Goal: Entertainment & Leisure: Consume media (video, audio)

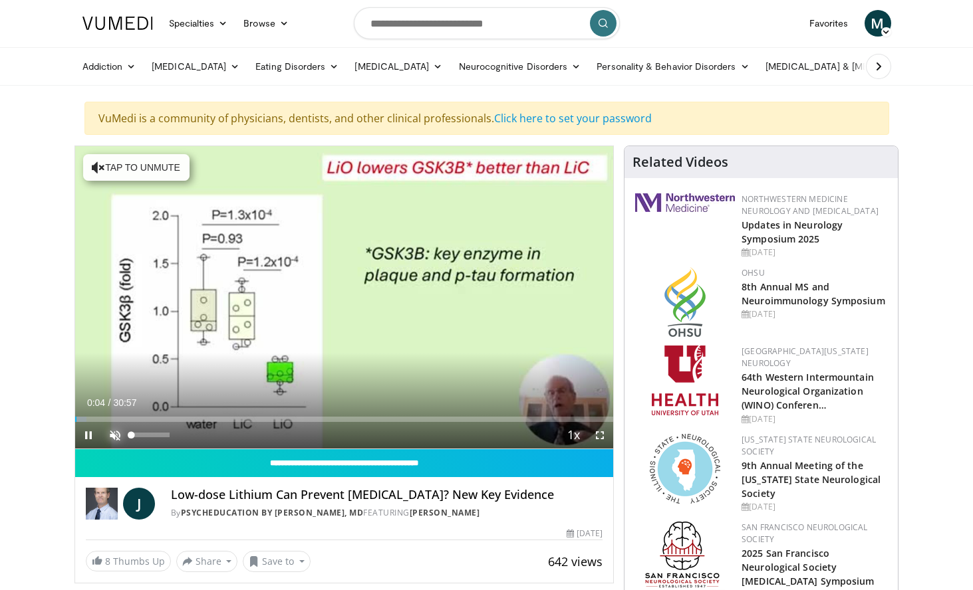
click at [111, 431] on span "Video Player" at bounding box center [115, 435] width 27 height 27
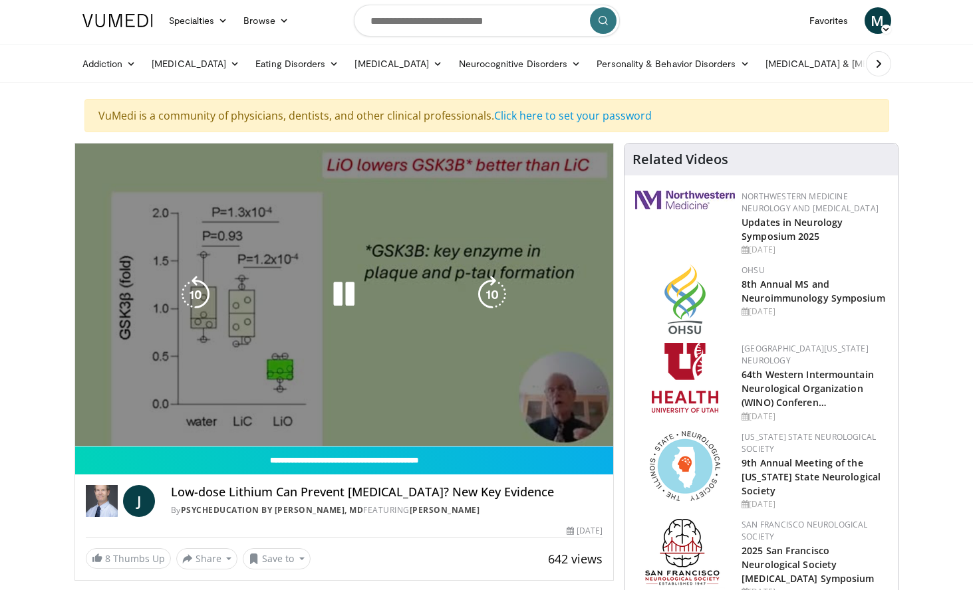
scroll to position [4, 0]
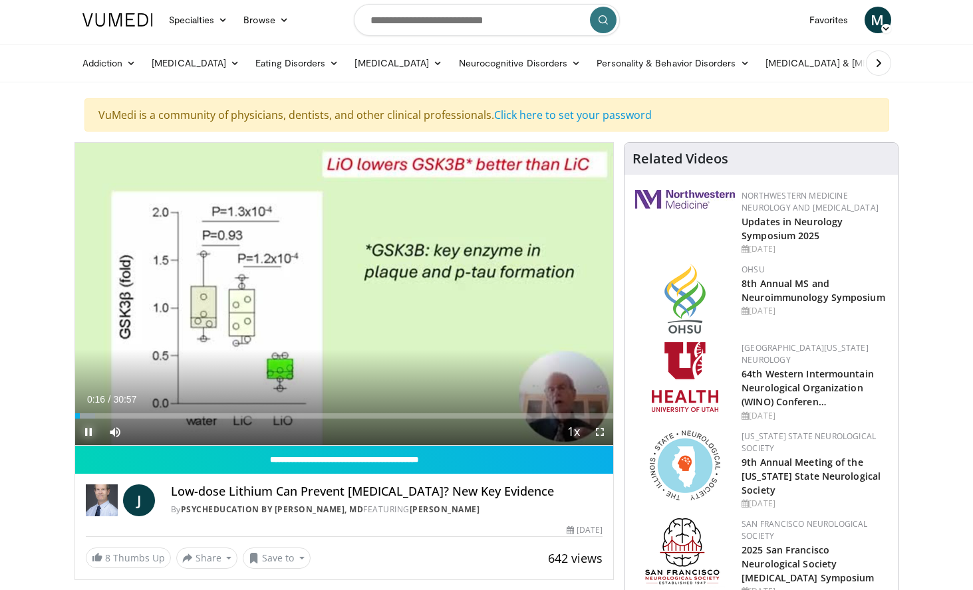
click at [88, 428] on span "Video Player" at bounding box center [88, 432] width 27 height 27
